Goal: Find contact information: Find contact information

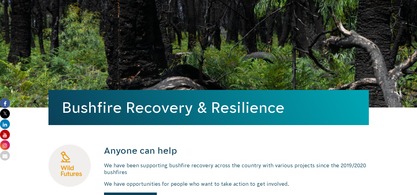
scroll to position [91, 0]
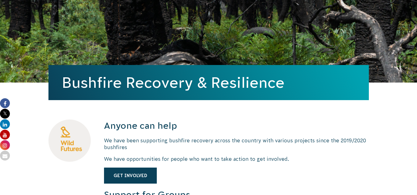
drag, startPoint x: 417, startPoint y: 18, endPoint x: 417, endPoint y: 32, distance: 14.8
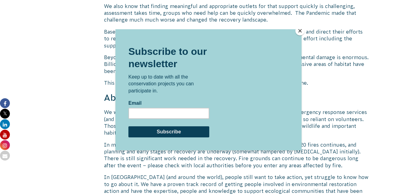
scroll to position [708, 0]
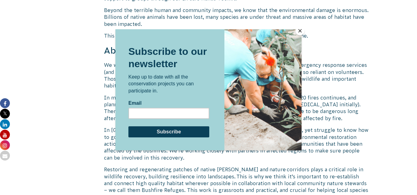
click at [297, 32] on button "Close" at bounding box center [299, 30] width 9 height 9
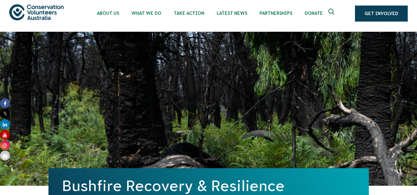
scroll to position [0, 0]
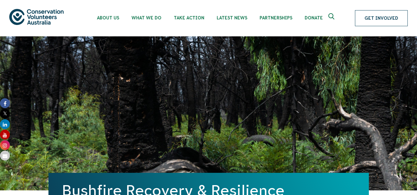
click at [371, 22] on link "Get Involved" at bounding box center [381, 18] width 53 height 16
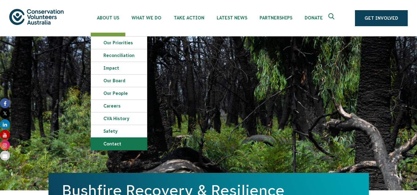
click at [111, 143] on link "Contact" at bounding box center [119, 144] width 56 height 12
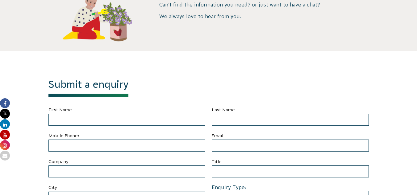
scroll to position [170, 0]
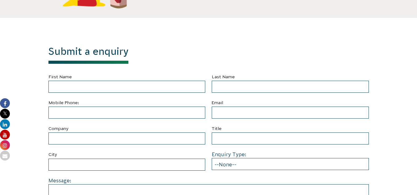
drag, startPoint x: 420, startPoint y: 22, endPoint x: 420, endPoint y: 48, distance: 26.8
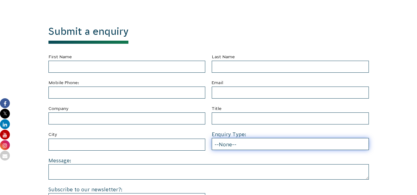
click at [226, 146] on select "--None-- Partnering on conservation and community projects Financial sponsorshi…" at bounding box center [290, 144] width 157 height 12
